Goal: Information Seeking & Learning: Learn about a topic

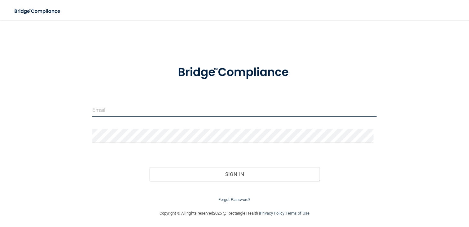
click at [126, 109] on input "email" at bounding box center [234, 110] width 285 height 14
type input "[EMAIL_ADDRESS][DOMAIN_NAME]"
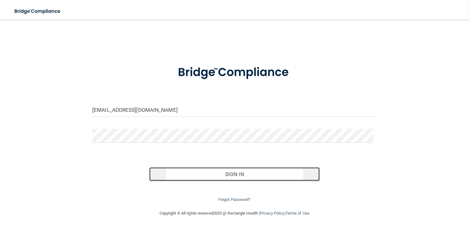
click at [237, 173] on button "Sign In" at bounding box center [234, 174] width 171 height 14
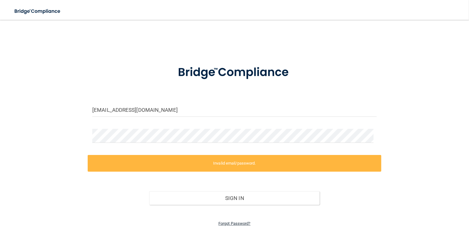
click at [236, 221] on link "Forgot Password?" at bounding box center [235, 223] width 32 height 5
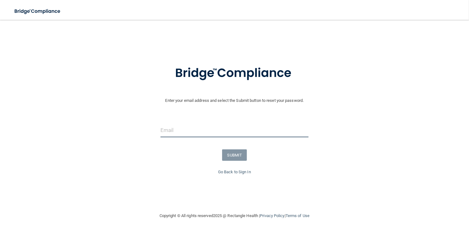
click at [172, 130] on input "email" at bounding box center [235, 130] width 148 height 14
type input "[EMAIL_ADDRESS][DOMAIN_NAME]"
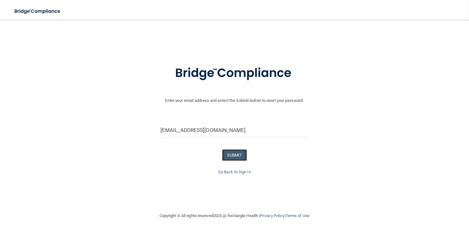
click at [226, 155] on button "SUBMIT" at bounding box center [234, 154] width 25 height 11
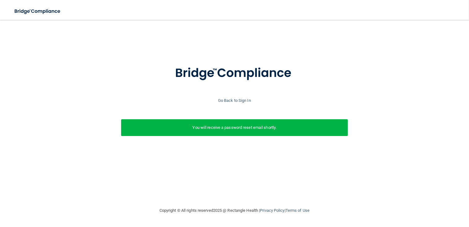
click at [232, 131] on div "You will receive a password reset email shortly." at bounding box center [234, 127] width 227 height 17
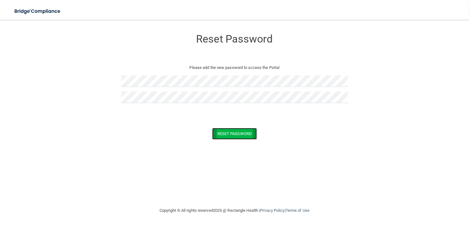
click at [234, 133] on button "Reset Password" at bounding box center [234, 133] width 45 height 11
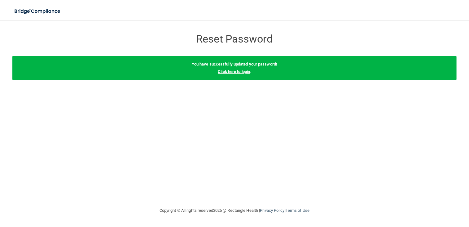
click at [241, 71] on link "Click here to login" at bounding box center [234, 71] width 32 height 5
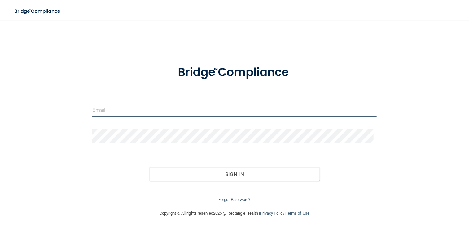
click at [195, 109] on input "email" at bounding box center [234, 110] width 285 height 14
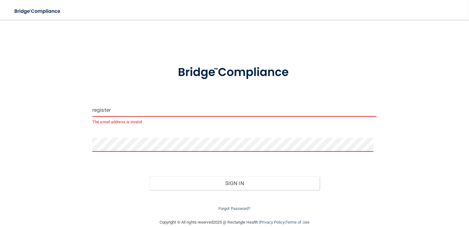
click at [195, 109] on input "register" at bounding box center [234, 110] width 285 height 14
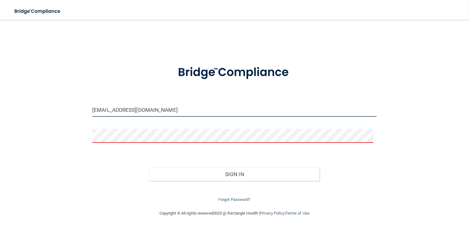
type input "[EMAIL_ADDRESS][DOMAIN_NAME]"
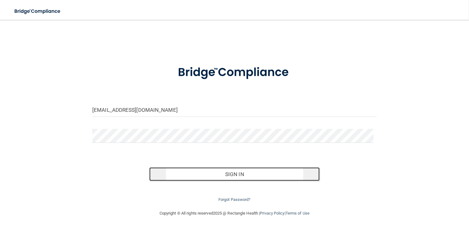
click at [254, 167] on button "Sign In" at bounding box center [234, 174] width 171 height 14
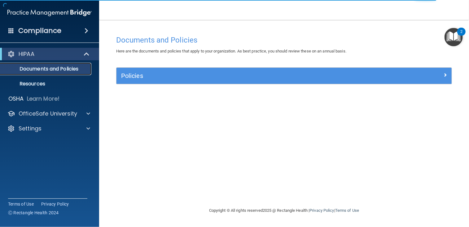
click at [69, 68] on p "Documents and Policies" at bounding box center [46, 69] width 85 height 6
click at [50, 83] on p "Resources" at bounding box center [46, 84] width 85 height 6
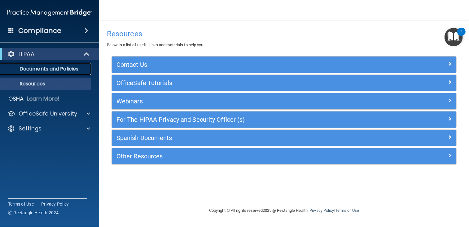
click at [62, 67] on p "Documents and Policies" at bounding box center [46, 69] width 85 height 6
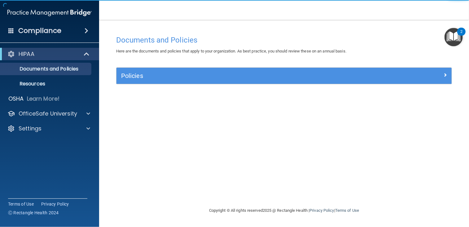
click at [77, 31] on div "Compliance" at bounding box center [49, 31] width 99 height 14
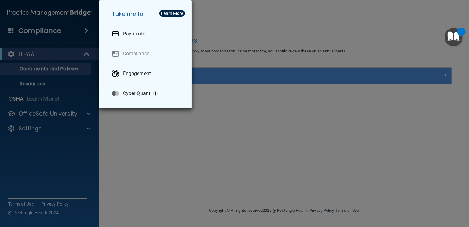
click at [64, 86] on div "Take me to: Payments Compliance Engagement Cyber Quant" at bounding box center [234, 113] width 469 height 227
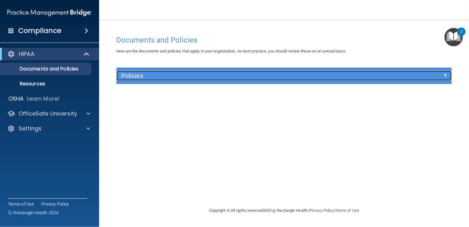
click at [447, 74] on span at bounding box center [446, 74] width 4 height 7
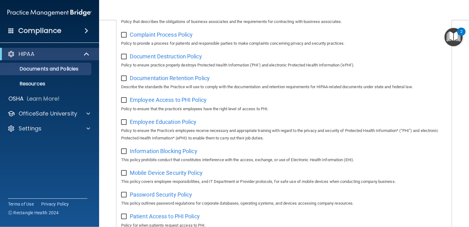
scroll to position [35, 0]
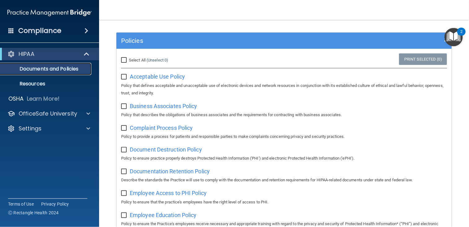
click at [55, 69] on p "Documents and Policies" at bounding box center [46, 69] width 85 height 6
click at [449, 36] on img "Open Resource Center, 2 new notifications" at bounding box center [454, 37] width 18 height 18
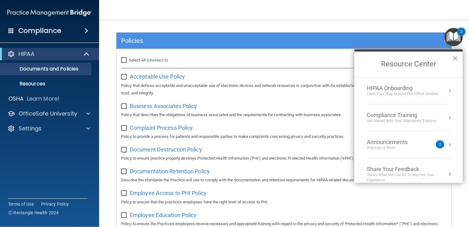
click at [442, 88] on div "HIPAA Onboarding Learn Your Way around the HIPAA module" at bounding box center [409, 91] width 84 height 12
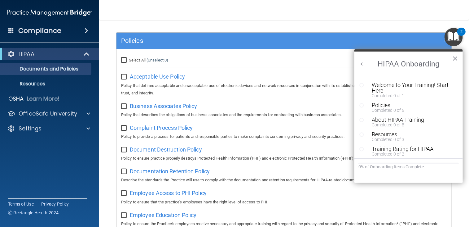
scroll to position [0, 0]
click at [398, 85] on div "Welcome to Your Training! Start Here" at bounding box center [411, 87] width 78 height 11
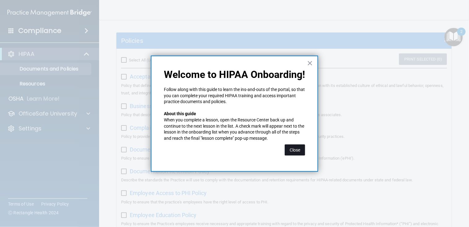
click at [294, 150] on button "Close" at bounding box center [295, 149] width 20 height 11
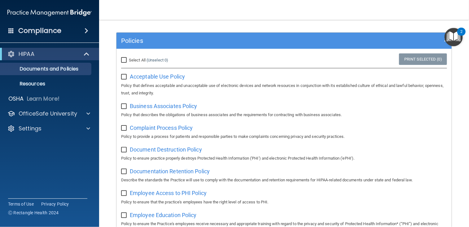
click at [461, 35] on div "2" at bounding box center [462, 36] width 2 height 8
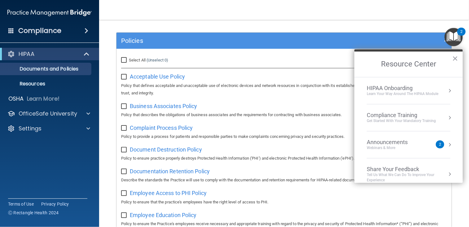
click at [447, 90] on button "Resource Center" at bounding box center [450, 90] width 6 height 6
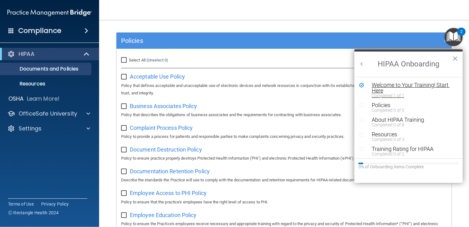
click at [393, 94] on div "Completed 1 of 1" at bounding box center [411, 95] width 78 height 4
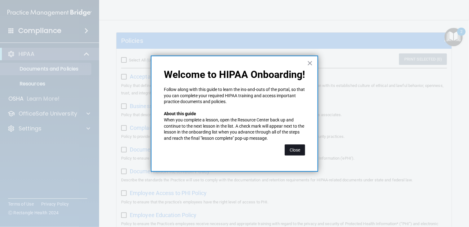
click at [296, 148] on button "Close" at bounding box center [295, 149] width 20 height 11
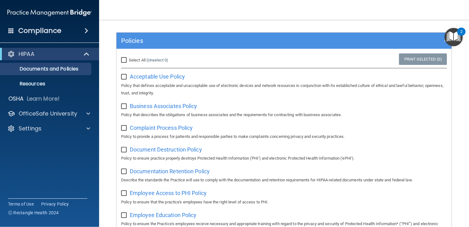
click at [455, 34] on img "Open Resource Center, 2 new notifications" at bounding box center [454, 37] width 18 height 18
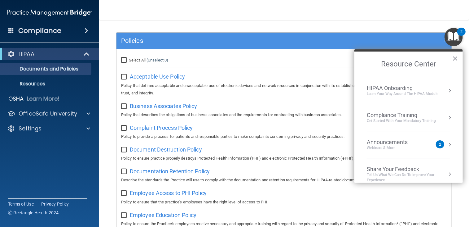
click at [389, 116] on div "Compliance Training" at bounding box center [401, 115] width 69 height 7
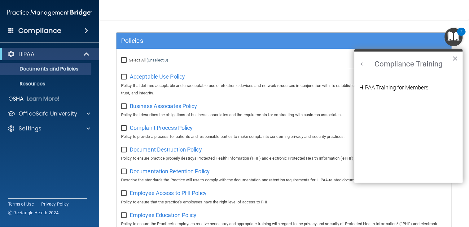
click at [393, 86] on div "HIPAA Training for Members" at bounding box center [394, 88] width 69 height 6
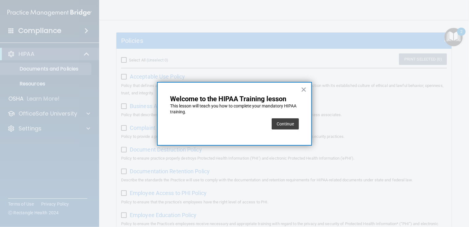
click at [308, 87] on div "× Welcome to the HIPAA Training lesson This lesson will teach you how to comple…" at bounding box center [234, 114] width 155 height 64
click at [293, 124] on button "Continue" at bounding box center [285, 123] width 27 height 11
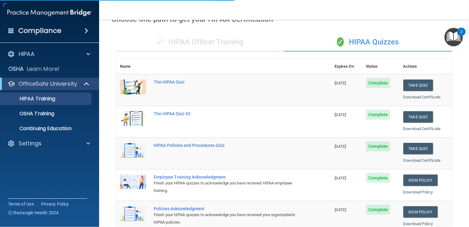
click at [456, 36] on body "Compliance HIPAA Documents and Policies Report an Incident Business Associates …" at bounding box center [234, 113] width 469 height 227
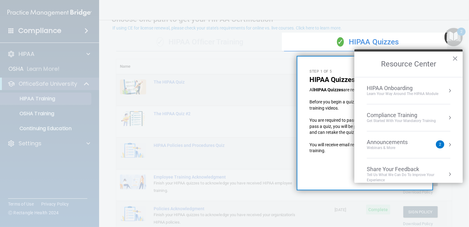
click at [459, 58] on h2 "Resource Center" at bounding box center [409, 63] width 109 height 25
click at [457, 57] on button "×" at bounding box center [456, 58] width 6 height 10
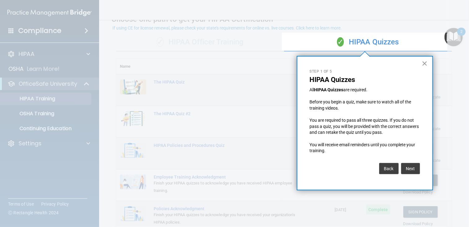
click at [427, 64] on button "×" at bounding box center [425, 63] width 6 height 10
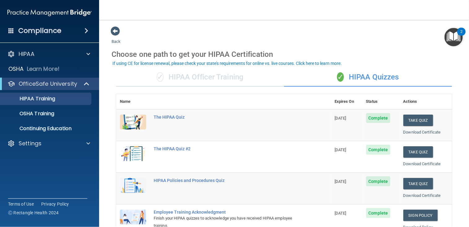
click at [268, 64] on div "If using CE for license renewal, please check your state's requirements for onl…" at bounding box center [227, 63] width 229 height 4
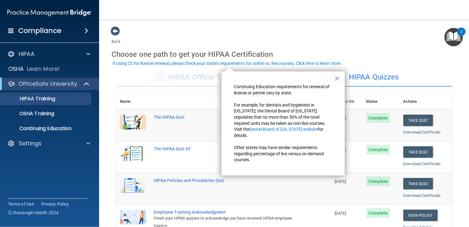
click at [330, 62] on div "If using CE for license renewal, please check your state's requirements for onl…" at bounding box center [227, 63] width 229 height 4
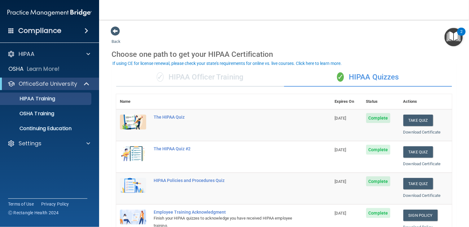
click at [330, 62] on div "If using CE for license renewal, please check your state's requirements for onl…" at bounding box center [227, 63] width 229 height 4
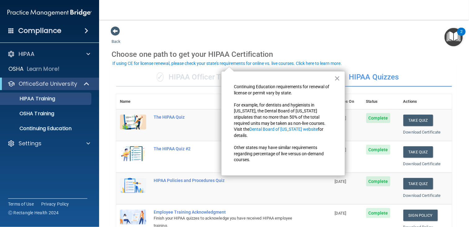
click at [330, 62] on div "If using CE for license renewal, please check your state's requirements for onl…" at bounding box center [227, 63] width 229 height 4
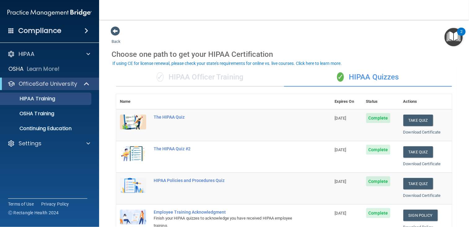
click at [457, 41] on img "Open Resource Center, 2 new notifications" at bounding box center [454, 37] width 18 height 18
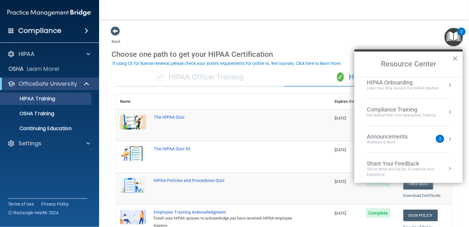
scroll to position [7, 0]
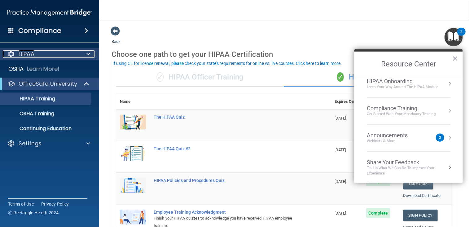
click at [88, 54] on span at bounding box center [88, 53] width 4 height 7
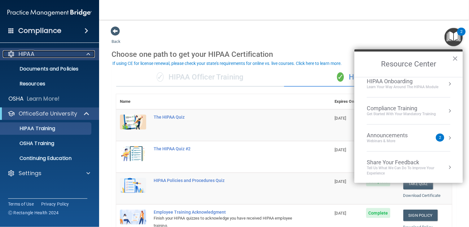
click at [39, 57] on div "HIPAA" at bounding box center [41, 53] width 77 height 7
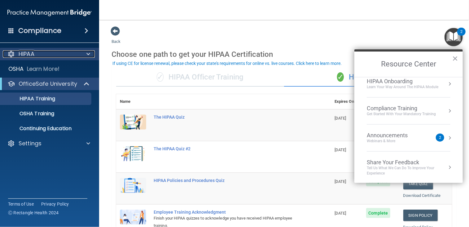
click at [84, 55] on div at bounding box center [88, 53] width 16 height 7
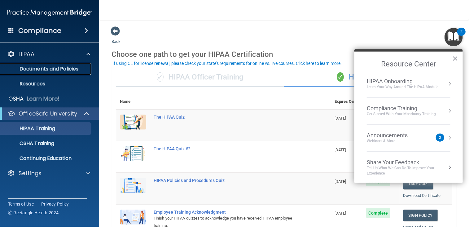
click at [53, 68] on p "Documents and Policies" at bounding box center [46, 69] width 85 height 6
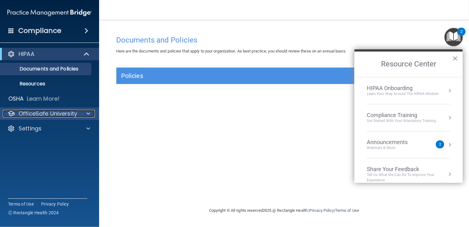
click at [84, 111] on div at bounding box center [88, 113] width 16 height 7
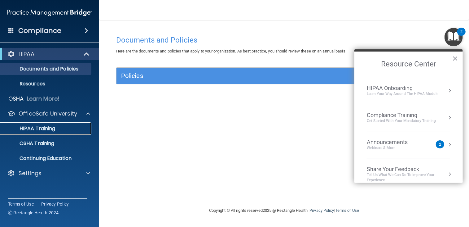
click at [55, 126] on p "HIPAA Training" at bounding box center [29, 128] width 51 height 6
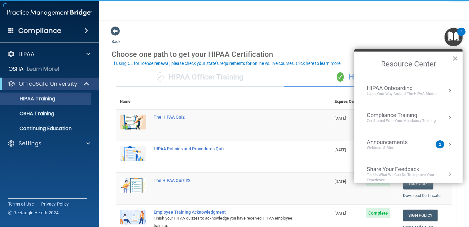
click at [456, 60] on button "×" at bounding box center [456, 58] width 6 height 10
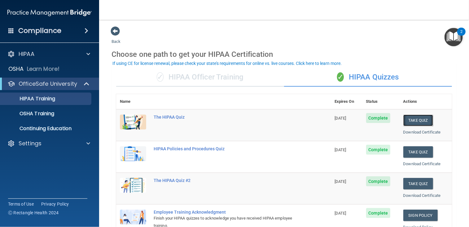
click at [407, 119] on button "Take Quiz" at bounding box center [419, 119] width 30 height 11
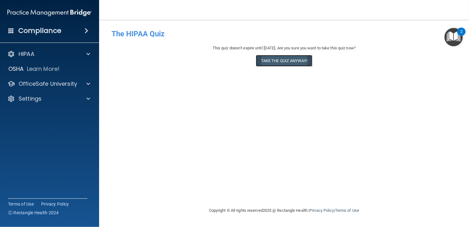
click at [274, 63] on button "Take the quiz anyway!" at bounding box center [284, 60] width 56 height 11
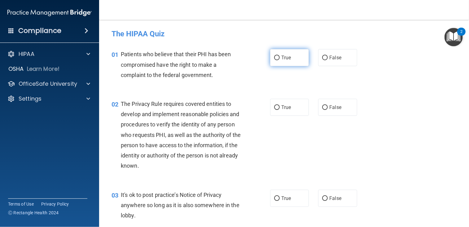
click at [277, 60] on label "True" at bounding box center [289, 57] width 39 height 17
click at [277, 60] on input "True" at bounding box center [277, 57] width 6 height 5
radio input "true"
click at [277, 107] on input "True" at bounding box center [277, 107] width 6 height 5
radio input "true"
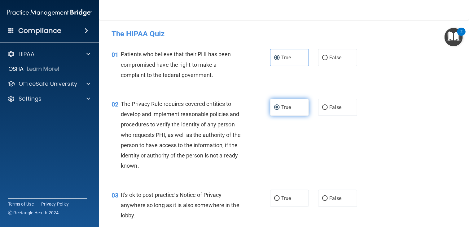
scroll to position [93, 0]
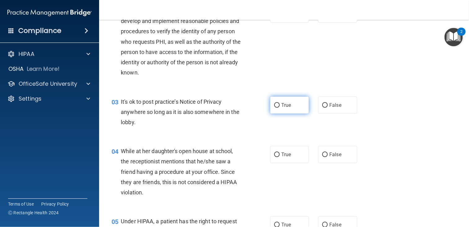
click at [274, 104] on input "True" at bounding box center [277, 105] width 6 height 5
radio input "true"
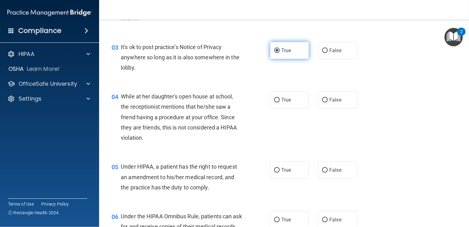
scroll to position [155, 0]
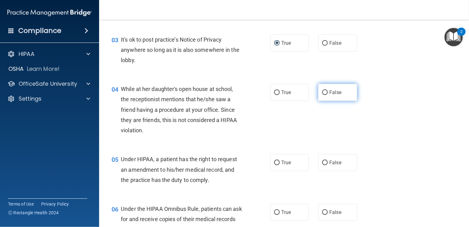
click at [322, 92] on input "False" at bounding box center [325, 92] width 6 height 5
radio input "true"
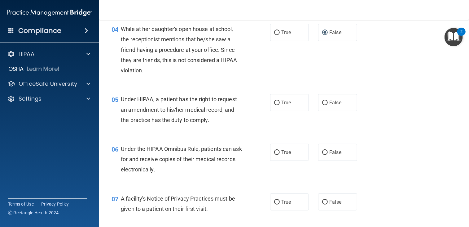
scroll to position [217, 0]
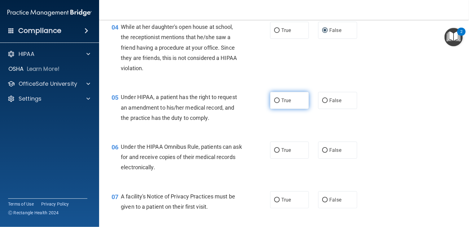
click at [275, 100] on input "True" at bounding box center [277, 100] width 6 height 5
radio input "true"
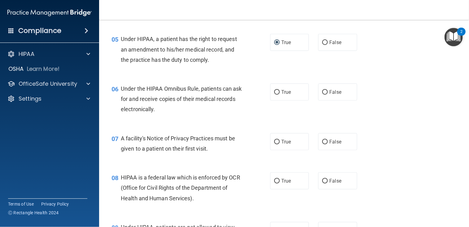
scroll to position [279, 0]
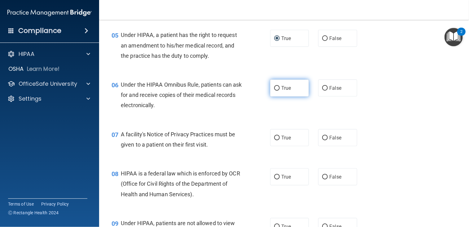
click at [275, 89] on input "True" at bounding box center [277, 88] width 6 height 5
radio input "true"
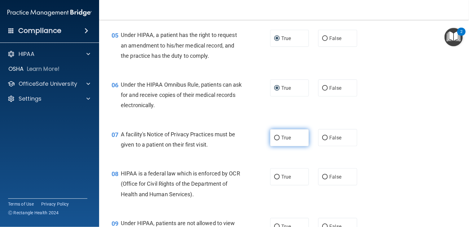
click at [283, 133] on label "True" at bounding box center [289, 137] width 39 height 17
click at [280, 135] on input "True" at bounding box center [277, 137] width 6 height 5
radio input "true"
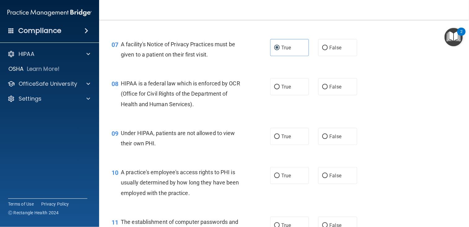
scroll to position [372, 0]
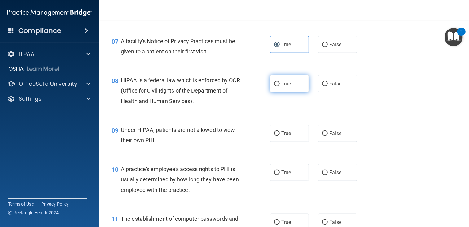
click at [281, 85] on span "True" at bounding box center [286, 84] width 10 height 6
click at [280, 85] on input "True" at bounding box center [277, 84] width 6 height 5
radio input "true"
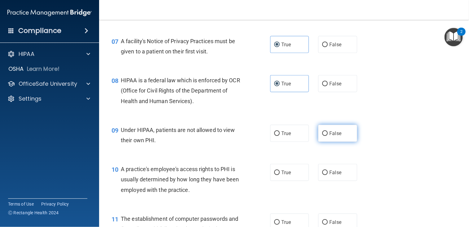
click at [331, 137] on label "False" at bounding box center [337, 133] width 39 height 17
click at [328, 136] on input "False" at bounding box center [325, 133] width 6 height 5
radio input "true"
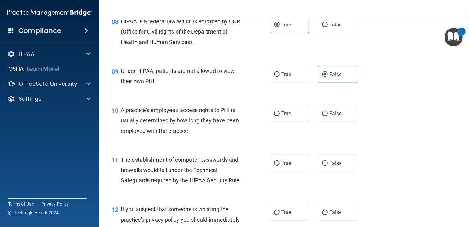
scroll to position [434, 0]
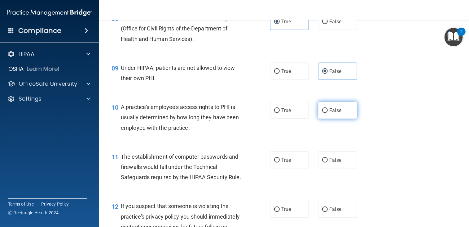
click at [325, 113] on input "False" at bounding box center [325, 110] width 6 height 5
radio input "true"
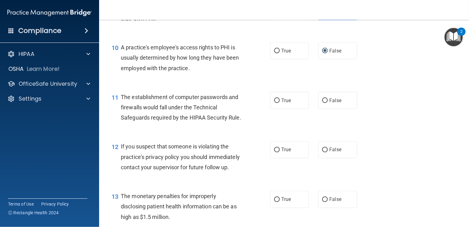
scroll to position [496, 0]
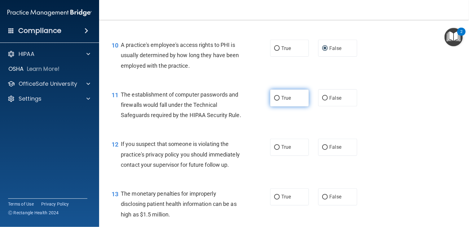
click at [275, 97] on input "True" at bounding box center [277, 98] width 6 height 5
radio input "true"
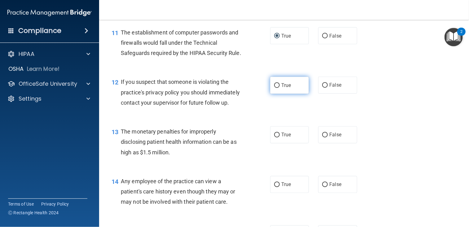
click at [288, 94] on label "True" at bounding box center [289, 85] width 39 height 17
click at [280, 88] on input "True" at bounding box center [277, 85] width 6 height 5
radio input "true"
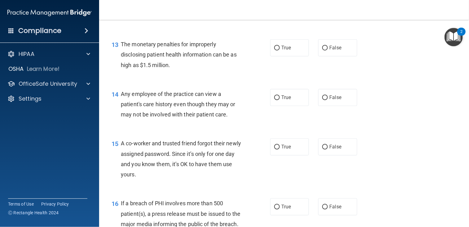
scroll to position [651, 0]
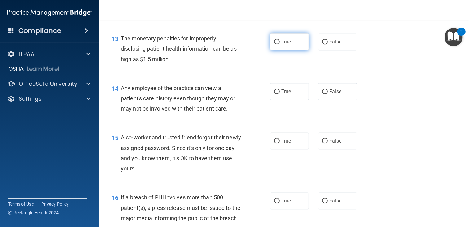
click at [297, 50] on label "True" at bounding box center [289, 41] width 39 height 17
click at [280, 44] on input "True" at bounding box center [277, 42] width 6 height 5
radio input "true"
click at [335, 100] on label "False" at bounding box center [337, 91] width 39 height 17
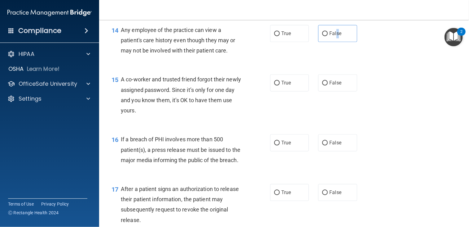
scroll to position [713, 0]
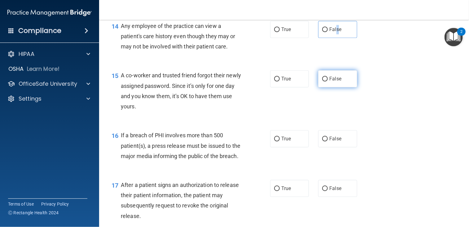
click at [324, 81] on input "False" at bounding box center [325, 79] width 6 height 5
radio input "true"
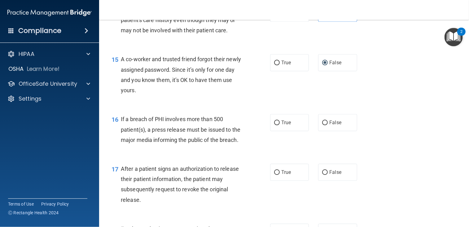
scroll to position [744, 0]
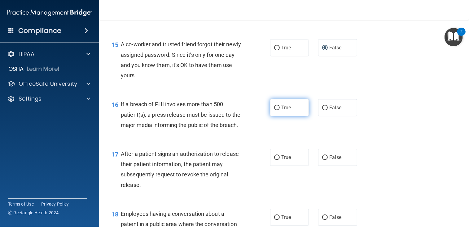
click at [284, 110] on span "True" at bounding box center [286, 107] width 10 height 6
click at [280, 110] on input "True" at bounding box center [277, 107] width 6 height 5
radio input "true"
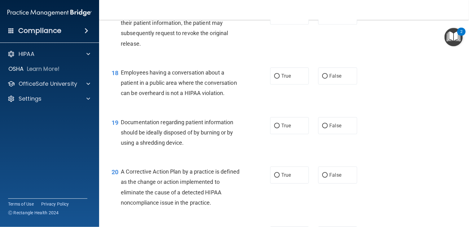
scroll to position [899, 0]
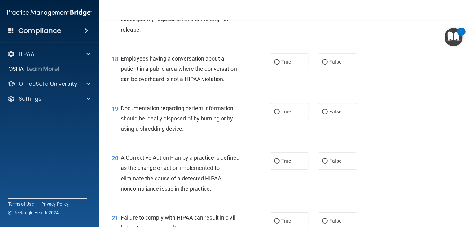
click at [286, 5] on span "True" at bounding box center [286, 2] width 10 height 6
click at [280, 5] on input "True" at bounding box center [277, 2] width 6 height 5
radio input "true"
click at [331, 65] on span "False" at bounding box center [336, 62] width 12 height 6
click at [328, 64] on input "False" at bounding box center [325, 62] width 6 height 5
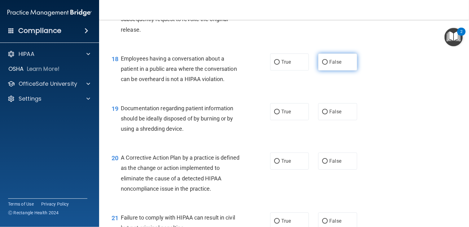
radio input "true"
click at [288, 114] on span "True" at bounding box center [286, 112] width 10 height 6
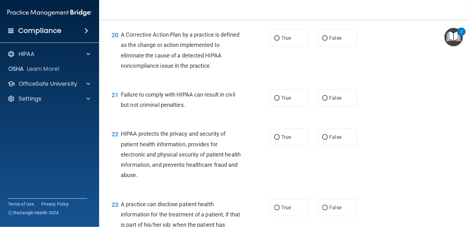
scroll to position [1023, 0]
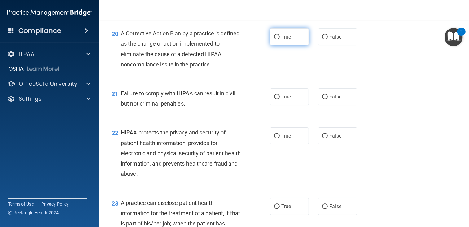
click at [290, 45] on label "True" at bounding box center [289, 36] width 39 height 17
click at [280, 39] on input "True" at bounding box center [277, 37] width 6 height 5
radio input "true"
click at [281, 100] on span "True" at bounding box center [286, 97] width 10 height 6
click at [285, 139] on span "True" at bounding box center [286, 136] width 10 height 6
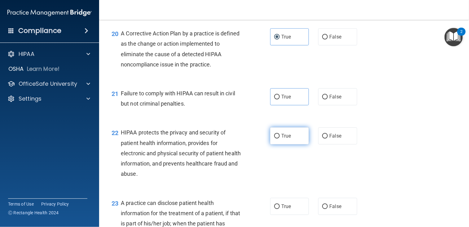
click at [280, 138] on input "True" at bounding box center [277, 136] width 6 height 5
radio input "true"
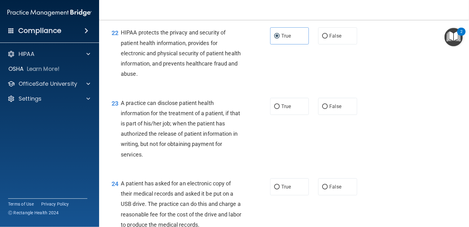
scroll to position [1147, 0]
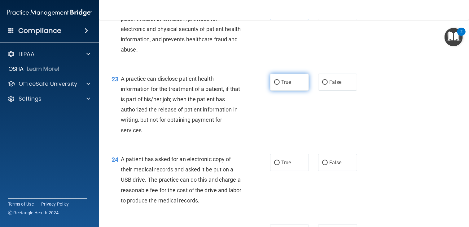
click at [299, 91] on label "True" at bounding box center [289, 81] width 39 height 17
click at [280, 85] on input "True" at bounding box center [277, 82] width 6 height 5
radio input "true"
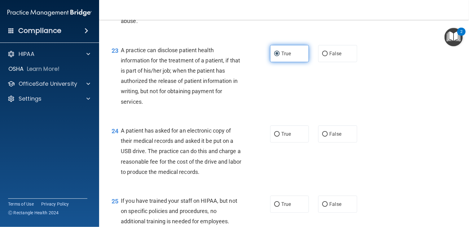
scroll to position [1240, 0]
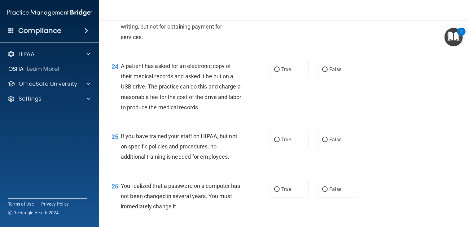
radio input "true"
radio input "false"
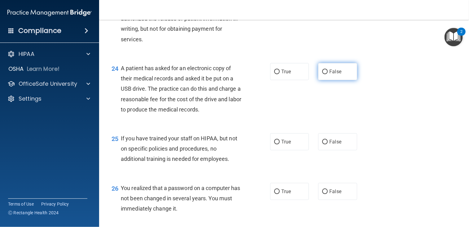
click at [338, 80] on label "False" at bounding box center [337, 71] width 39 height 17
click at [328, 74] on input "False" at bounding box center [325, 71] width 6 height 5
radio input "true"
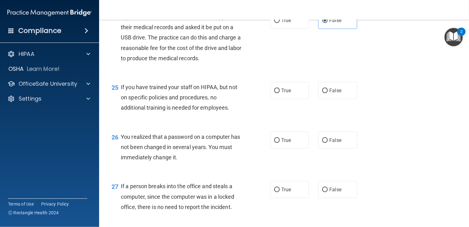
scroll to position [1300, 0]
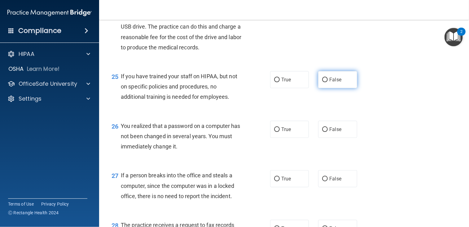
click at [337, 82] on span "False" at bounding box center [336, 80] width 12 height 6
click at [328, 82] on input "False" at bounding box center [325, 80] width 6 height 5
radio input "true"
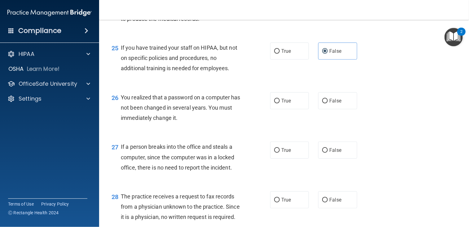
scroll to position [1362, 0]
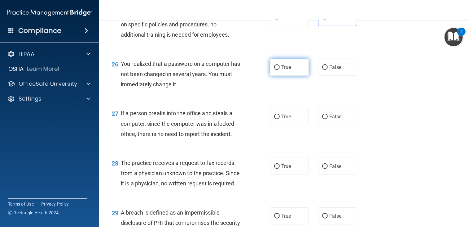
click at [288, 70] on span "True" at bounding box center [286, 67] width 10 height 6
click at [280, 70] on input "True" at bounding box center [277, 67] width 6 height 5
radio input "true"
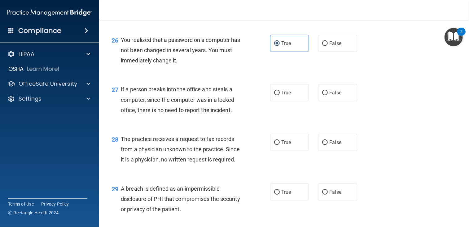
scroll to position [1424, 0]
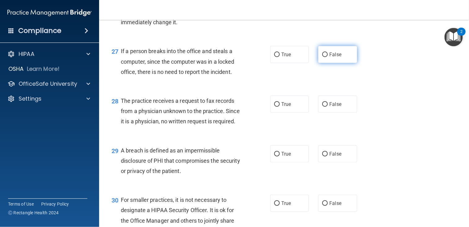
click at [342, 63] on label "False" at bounding box center [337, 54] width 39 height 17
click at [328, 57] on input "False" at bounding box center [325, 54] width 6 height 5
radio input "true"
click at [326, 14] on label "False" at bounding box center [337, 5] width 39 height 17
click at [326, 8] on input "False" at bounding box center [325, 5] width 6 height 5
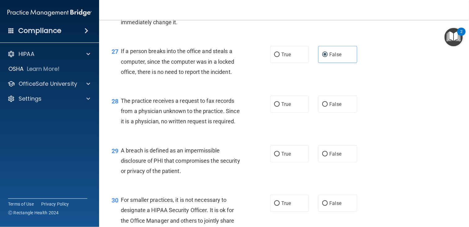
radio input "true"
radio input "false"
click at [329, 113] on label "False" at bounding box center [337, 103] width 39 height 17
click at [328, 107] on input "False" at bounding box center [325, 104] width 6 height 5
radio input "true"
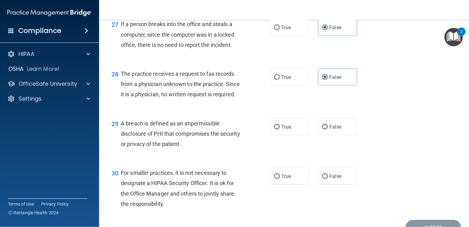
scroll to position [1486, 0]
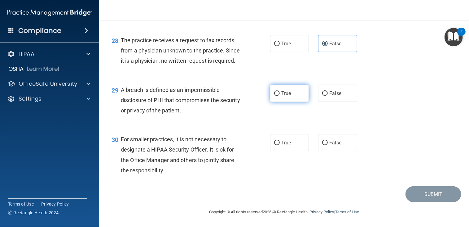
click at [287, 96] on span "True" at bounding box center [286, 93] width 10 height 6
click at [280, 96] on input "True" at bounding box center [277, 93] width 6 height 5
radio input "true"
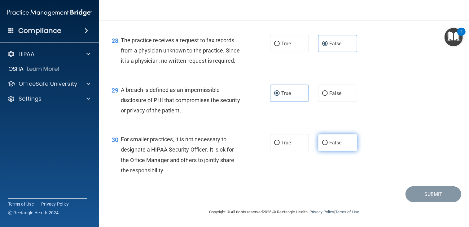
click at [323, 145] on input "False" at bounding box center [325, 142] width 6 height 5
radio input "true"
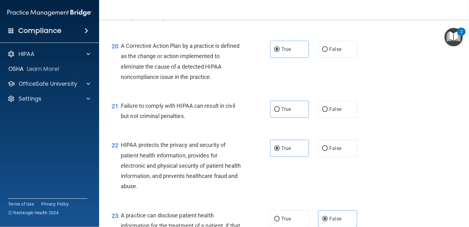
scroll to position [998, 0]
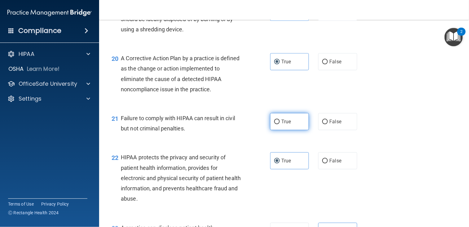
click at [277, 124] on input "True" at bounding box center [277, 121] width 6 height 5
radio input "true"
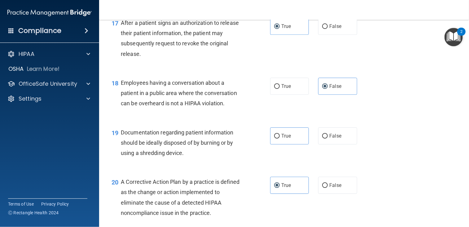
scroll to position [874, 0]
drag, startPoint x: 274, startPoint y: 166, endPoint x: 315, endPoint y: 171, distance: 41.0
click at [275, 139] on input "True" at bounding box center [277, 136] width 6 height 5
radio input "true"
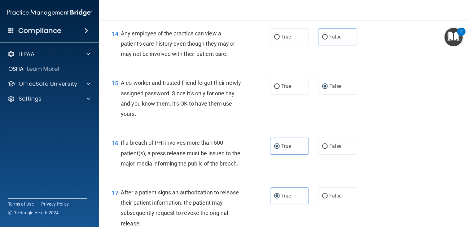
scroll to position [657, 0]
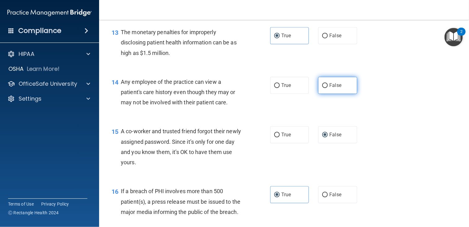
click at [328, 94] on label "False" at bounding box center [337, 85] width 39 height 17
drag, startPoint x: 329, startPoint y: 103, endPoint x: 321, endPoint y: 104, distance: 7.8
click at [322, 88] on input "False" at bounding box center [325, 85] width 6 height 5
radio input "true"
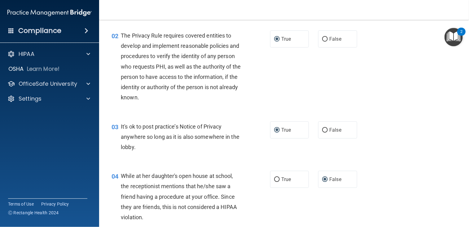
scroll to position [0, 0]
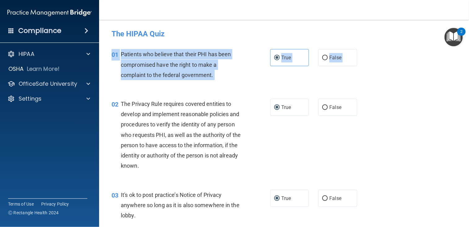
drag, startPoint x: 463, startPoint y: 56, endPoint x: 472, endPoint y: 111, distance: 56.0
click at [469, 111] on html "Compliance HIPAA Documents and Policies Report an Incident Business Associates …" at bounding box center [234, 113] width 469 height 227
drag, startPoint x: 472, startPoint y: 111, endPoint x: 469, endPoint y: 48, distance: 62.7
click at [462, 47] on main "- The HIPAA Quiz This quiz doesn’t expire until [DATE]. Are you sure you want t…" at bounding box center [284, 123] width 370 height 207
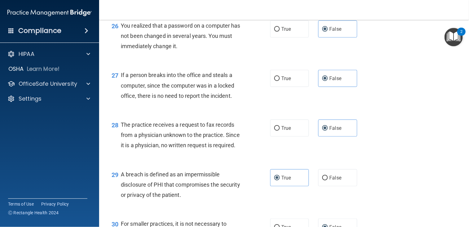
scroll to position [1525, 0]
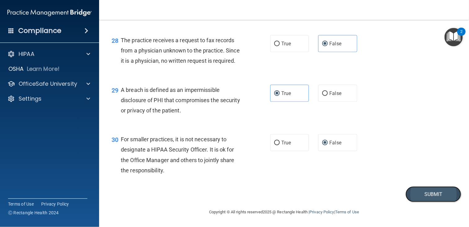
click at [418, 195] on button "Submit" at bounding box center [434, 194] width 56 height 16
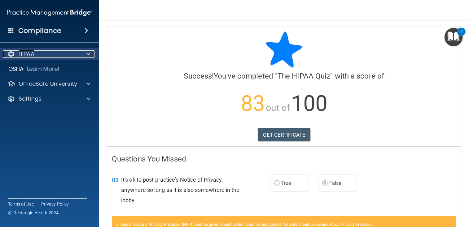
click at [78, 54] on div "HIPAA" at bounding box center [41, 53] width 77 height 7
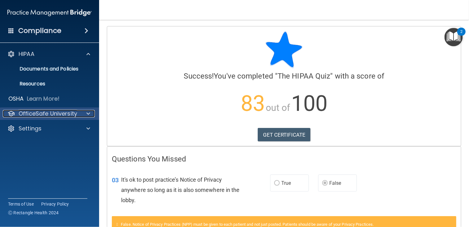
click at [71, 114] on p "OfficeSafe University" at bounding box center [48, 113] width 59 height 7
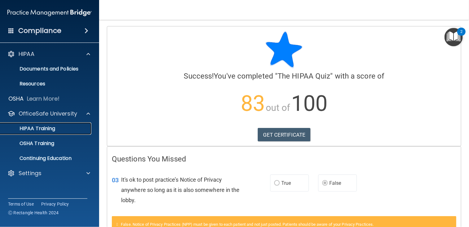
click at [62, 127] on div "HIPAA Training" at bounding box center [46, 128] width 85 height 6
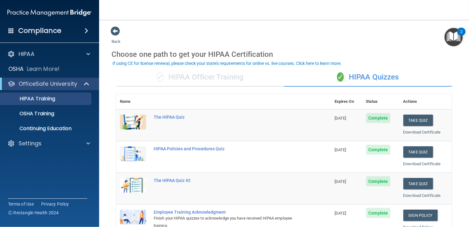
click at [226, 76] on div "✓ HIPAA Officer Training" at bounding box center [200, 77] width 168 height 19
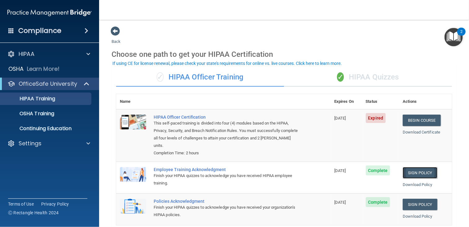
click at [420, 171] on link "Sign Policy" at bounding box center [420, 172] width 34 height 11
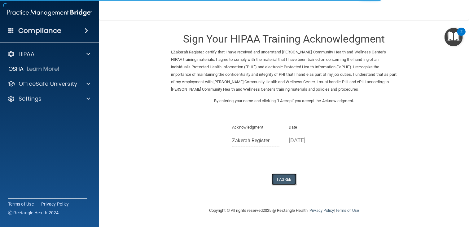
click at [291, 179] on button "I Agree" at bounding box center [284, 178] width 25 height 11
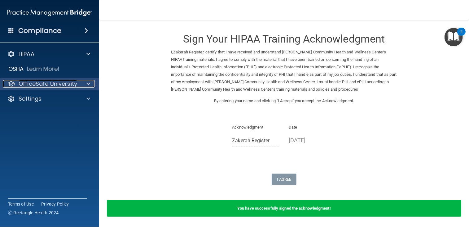
click at [85, 85] on div at bounding box center [88, 83] width 16 height 7
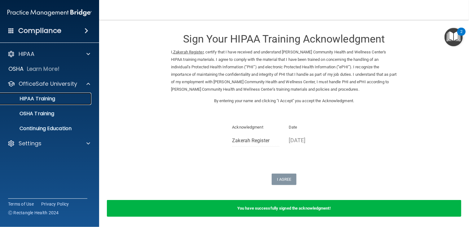
click at [61, 101] on div "HIPAA Training" at bounding box center [46, 98] width 85 height 6
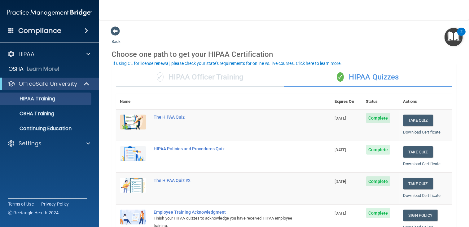
click at [219, 80] on div "✓ HIPAA Officer Training" at bounding box center [200, 77] width 168 height 19
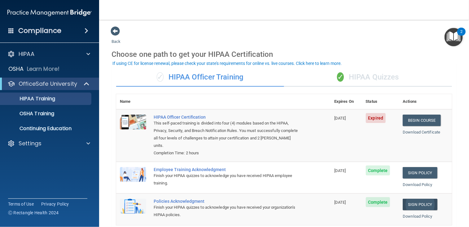
scroll to position [31, 0]
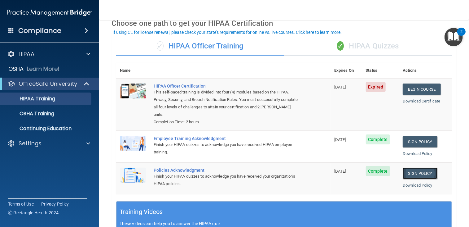
click at [415, 173] on link "Sign Policy" at bounding box center [420, 172] width 34 height 11
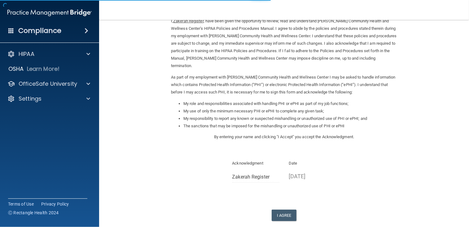
scroll to position [64, 0]
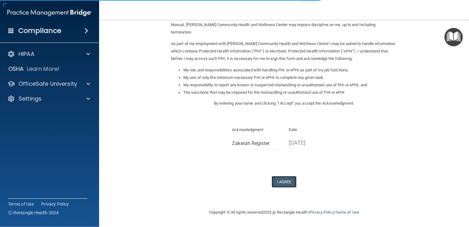
click at [285, 180] on button "I Agree" at bounding box center [284, 181] width 25 height 11
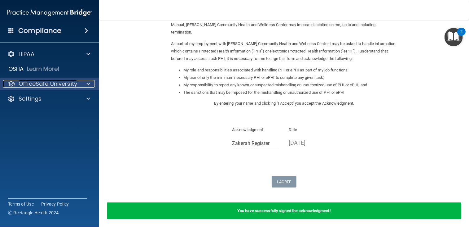
click at [74, 83] on p "OfficeSafe University" at bounding box center [48, 83] width 59 height 7
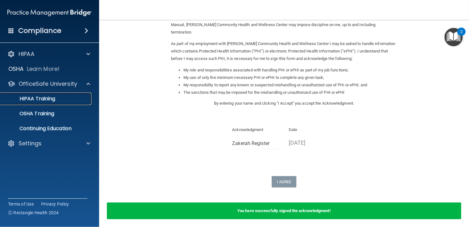
click at [49, 100] on p "HIPAA Training" at bounding box center [29, 98] width 51 height 6
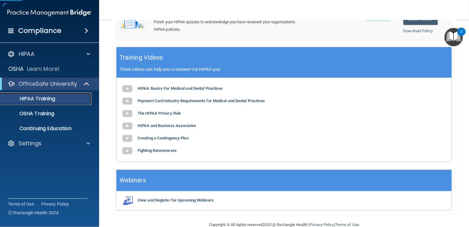
scroll to position [239, 0]
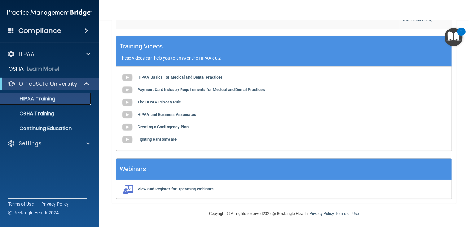
click at [37, 97] on p "HIPAA Training" at bounding box center [29, 98] width 51 height 6
click at [42, 87] on p "OfficeSafe University" at bounding box center [48, 83] width 59 height 7
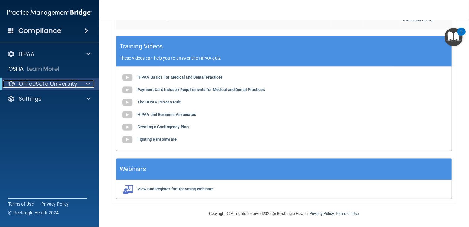
click at [47, 85] on p "OfficeSafe University" at bounding box center [48, 83] width 59 height 7
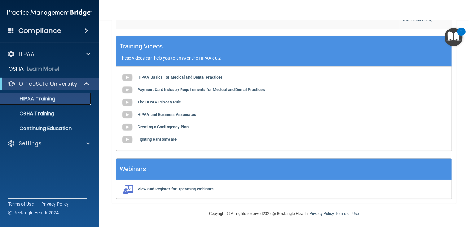
click at [76, 100] on div "HIPAA Training" at bounding box center [46, 98] width 85 height 6
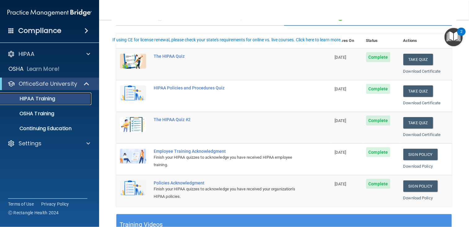
scroll to position [0, 0]
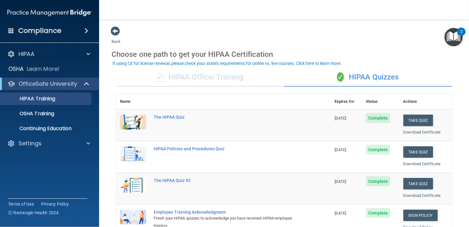
click at [187, 78] on div "✓ HIPAA Officer Training" at bounding box center [200, 77] width 168 height 19
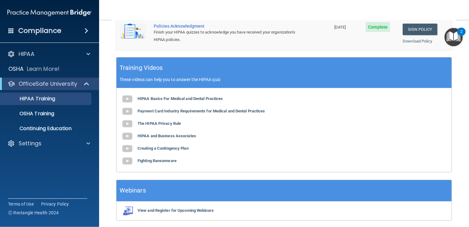
scroll to position [197, 0]
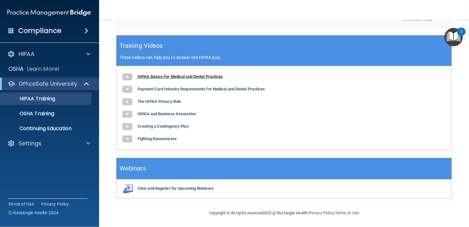
click at [192, 77] on b "HIPAA Basics For Medical and Dental Practices" at bounding box center [181, 76] width 86 height 5
click at [182, 76] on b "HIPAA Basics For Medical and Dental Practices" at bounding box center [181, 76] width 86 height 5
click at [165, 89] on b "Payment Card Industry Requirements for Medical and Dental Practices" at bounding box center [202, 88] width 128 height 5
click at [169, 100] on b "The HIPAA Privacy Rule" at bounding box center [159, 101] width 43 height 5
click at [168, 114] on b "HIPAA and Business Associates" at bounding box center [167, 113] width 59 height 5
